Goal: Information Seeking & Learning: Learn about a topic

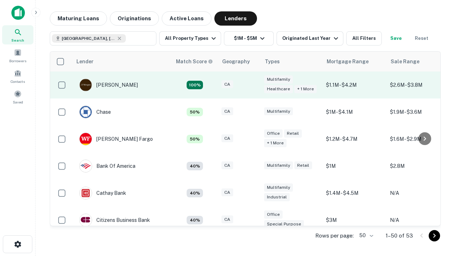
click at [253, 85] on div "CA" at bounding box center [240, 85] width 36 height 10
